Goal: Task Accomplishment & Management: Complete application form

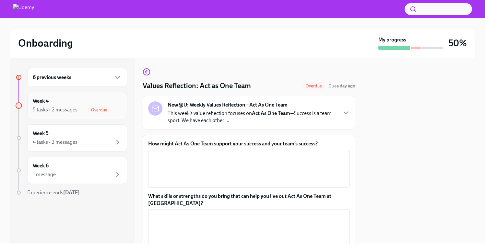
click at [67, 112] on div "5 tasks • 2 messages" at bounding box center [55, 109] width 45 height 7
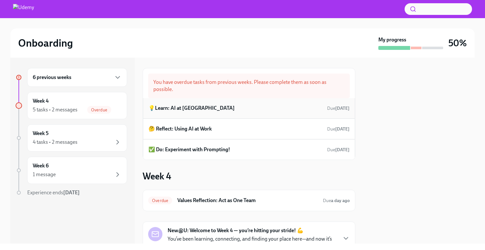
click at [179, 110] on h6 "💡Learn: AI at [GEOGRAPHIC_DATA]" at bounding box center [192, 108] width 86 height 7
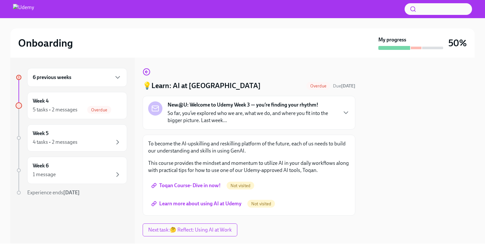
click at [114, 78] on div "6 previous weeks" at bounding box center [77, 78] width 89 height 8
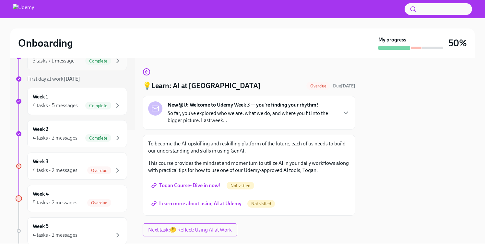
scroll to position [135, 0]
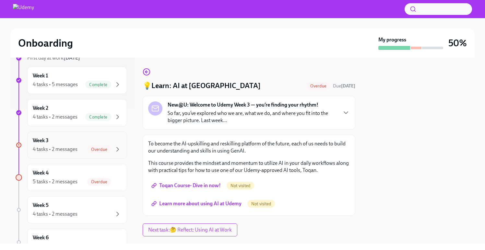
click at [97, 149] on span "Overdue" at bounding box center [99, 149] width 24 height 5
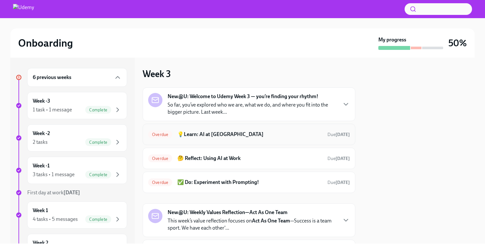
click at [219, 134] on h6 "💡Learn: AI at [GEOGRAPHIC_DATA]" at bounding box center [249, 134] width 145 height 7
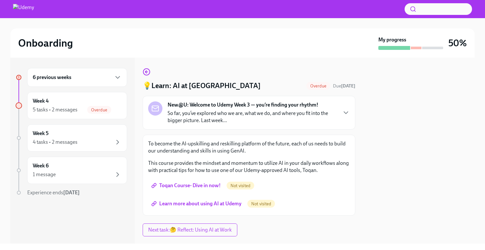
click at [212, 187] on span "Toqan Course- Dive in now!" at bounding box center [187, 186] width 68 height 6
click at [208, 186] on span "Toqan Course- Dive in now!" at bounding box center [187, 186] width 68 height 6
click at [218, 204] on span "Learn more about using AI at Udemy" at bounding box center [197, 204] width 89 height 6
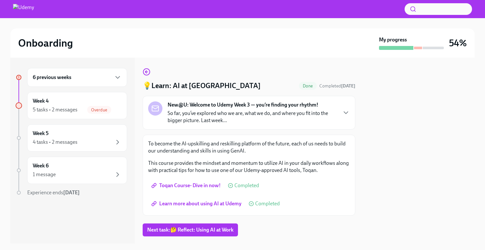
scroll to position [14, 0]
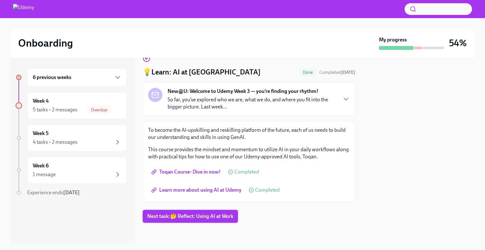
click at [212, 219] on span "Next task : 🤔 Reflect: Using AI at Work" at bounding box center [190, 216] width 86 height 6
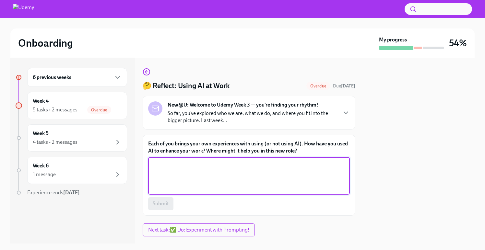
click at [218, 174] on textarea "Each of you brings your own experiences with using (or not using AI). How have …" at bounding box center [249, 176] width 194 height 31
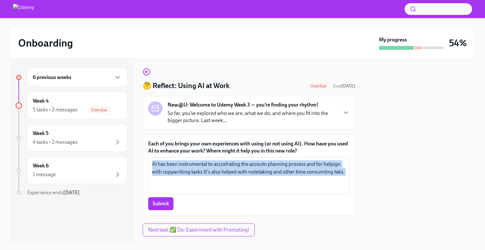
drag, startPoint x: 151, startPoint y: 165, endPoint x: 324, endPoint y: 198, distance: 176.3
click at [324, 199] on div "AI has been instrumental to acccelrating the accoutn planning process and for h…" at bounding box center [249, 183] width 202 height 53
copy div "AI has been instrumental to acccelrating the accoutn planning process and for h…"
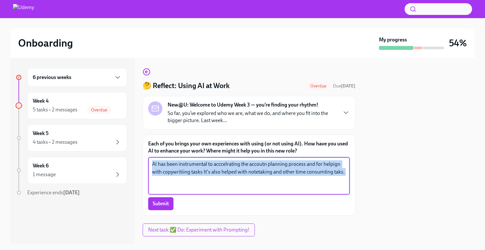
click at [200, 172] on textarea "AI has been instrumental to acccelrating the accoutn planning process and for h…" at bounding box center [249, 176] width 194 height 31
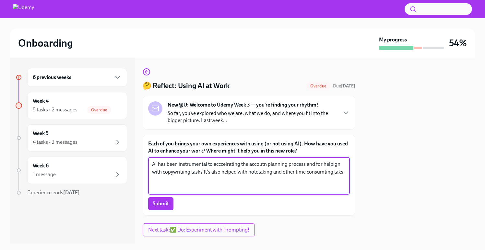
click at [200, 172] on textarea "AI has been instrumental to acccelrating the accoutn planning process and for h…" at bounding box center [249, 176] width 194 height 31
paste textarea "in accelerating the account planning process, supporting copywriting tasks, str…"
type textarea "AI has been instrumental in accelerating the account planning process, supporti…"
click at [163, 203] on span "Submit" at bounding box center [161, 204] width 16 height 6
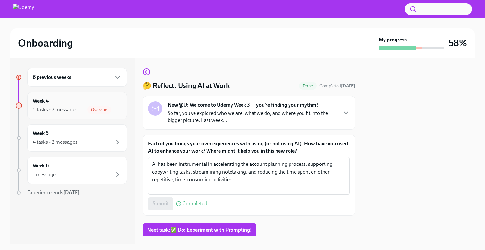
click at [64, 107] on div "5 tasks • 2 messages" at bounding box center [55, 109] width 45 height 7
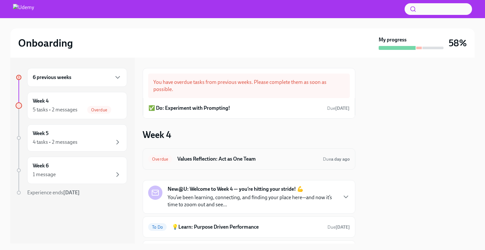
click at [262, 162] on h6 "Values Reflection: Act as One Team" at bounding box center [247, 159] width 140 height 7
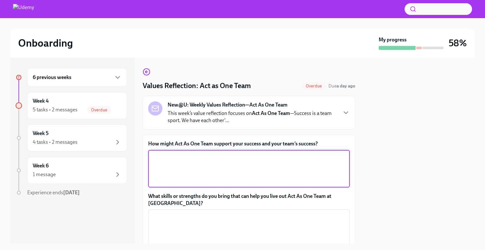
click at [262, 163] on textarea "How might Act As One Team support your success and your team’s success?" at bounding box center [249, 168] width 194 height 31
click at [347, 115] on icon "button" at bounding box center [346, 113] width 8 height 8
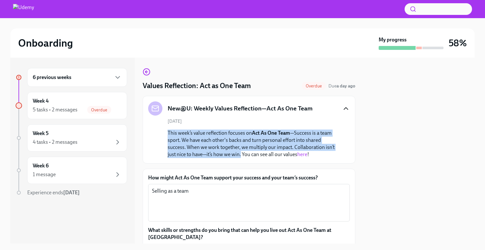
drag, startPoint x: 167, startPoint y: 131, endPoint x: 240, endPoint y: 157, distance: 77.3
click at [241, 157] on p "This week’s value reflection focuses on Act As One Team —Success is a team spor…" at bounding box center [254, 144] width 172 height 29
copy p "This week’s value reflection focuses on Act As One Team —Success is a team spor…"
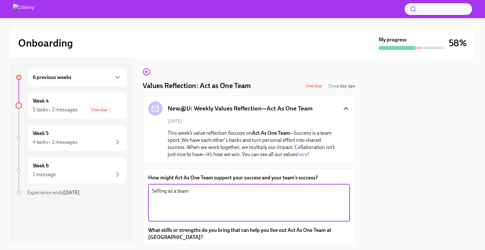
click at [176, 192] on textarea "Selling as a team" at bounding box center [249, 202] width 194 height 31
click at [179, 193] on textarea "Selling as aAcint team" at bounding box center [249, 202] width 194 height 31
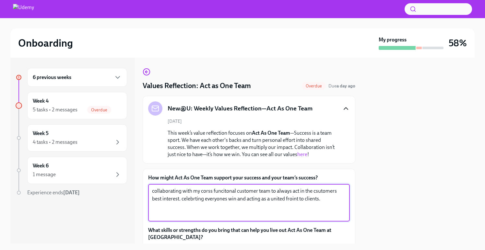
click at [178, 205] on textarea "collaborating with my corss funcitonal customer team to always act in the csuto…" at bounding box center [249, 202] width 194 height 31
click at [172, 190] on textarea "collaborating with my corss funcitonal customer team to always act in the csuto…" at bounding box center [249, 202] width 194 height 31
click at [156, 192] on textarea "collaborating with my corss funcitonal customer team to always act in the csuto…" at bounding box center [249, 202] width 194 height 31
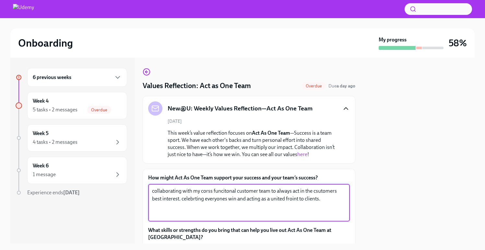
click at [156, 192] on textarea "collaborating with my corss funcitonal customer team to always act in the csuto…" at bounding box center [249, 202] width 194 height 31
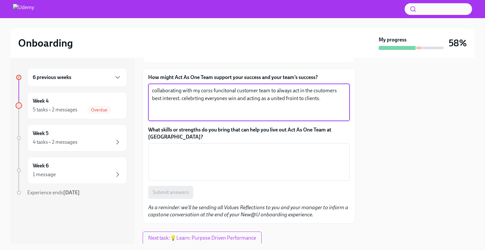
click at [206, 94] on textarea "collaborating with my corss funcitonal customer team to always act in the csuto…" at bounding box center [249, 102] width 194 height 31
paste textarea "I demonstrate Act As One Team by collaborating closely with my cross-functional…"
type textarea "I demonstrate Act As One Team by collaborating closely with my cross-functional…"
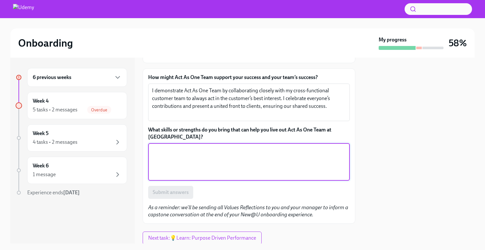
click at [239, 156] on textarea "What skills or strengths do you bring that can help you live out Act As One Tea…" at bounding box center [249, 162] width 194 height 31
type textarea "S"
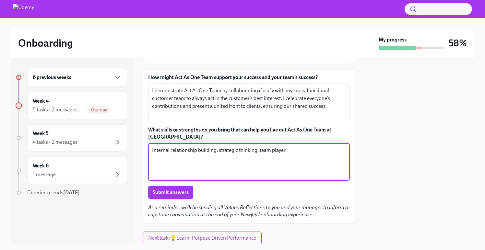
type textarea "Internal relationship building, strategic thinking, team player"
click at [177, 191] on span "Submit answers" at bounding box center [171, 192] width 36 height 6
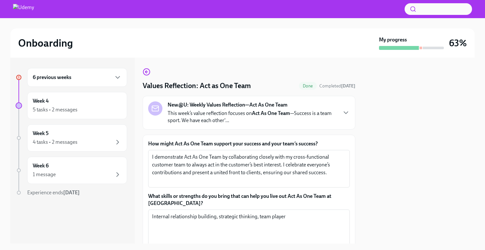
click at [90, 76] on div "6 previous weeks" at bounding box center [77, 78] width 89 height 8
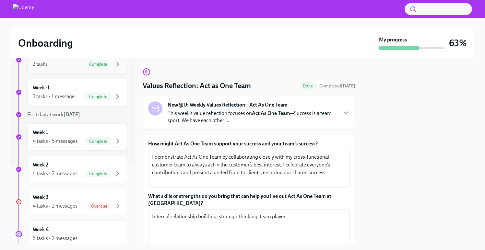
scroll to position [80, 0]
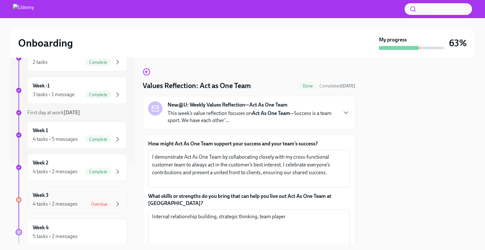
click at [70, 202] on div "4 tasks • 2 messages" at bounding box center [55, 204] width 45 height 7
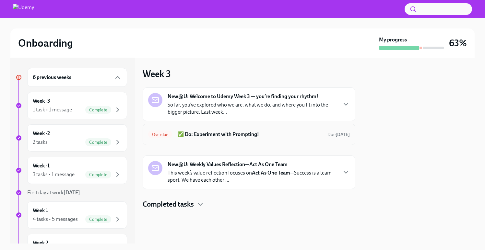
click at [265, 135] on h6 "✅ Do: Experiment with Prompting!" at bounding box center [249, 134] width 145 height 7
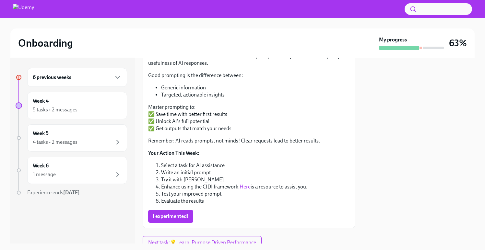
scroll to position [114, 0]
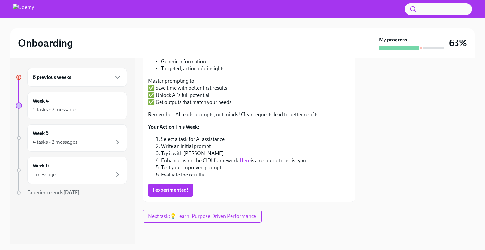
click at [246, 161] on link "Here" at bounding box center [245, 161] width 11 height 6
click at [180, 192] on span "I experimented!" at bounding box center [171, 190] width 36 height 6
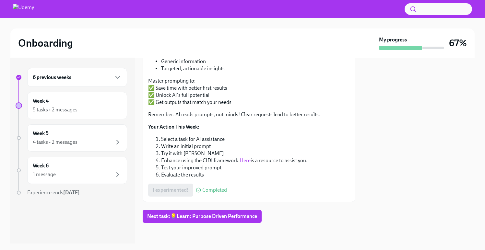
scroll to position [0, 0]
